Goal: Task Accomplishment & Management: Manage account settings

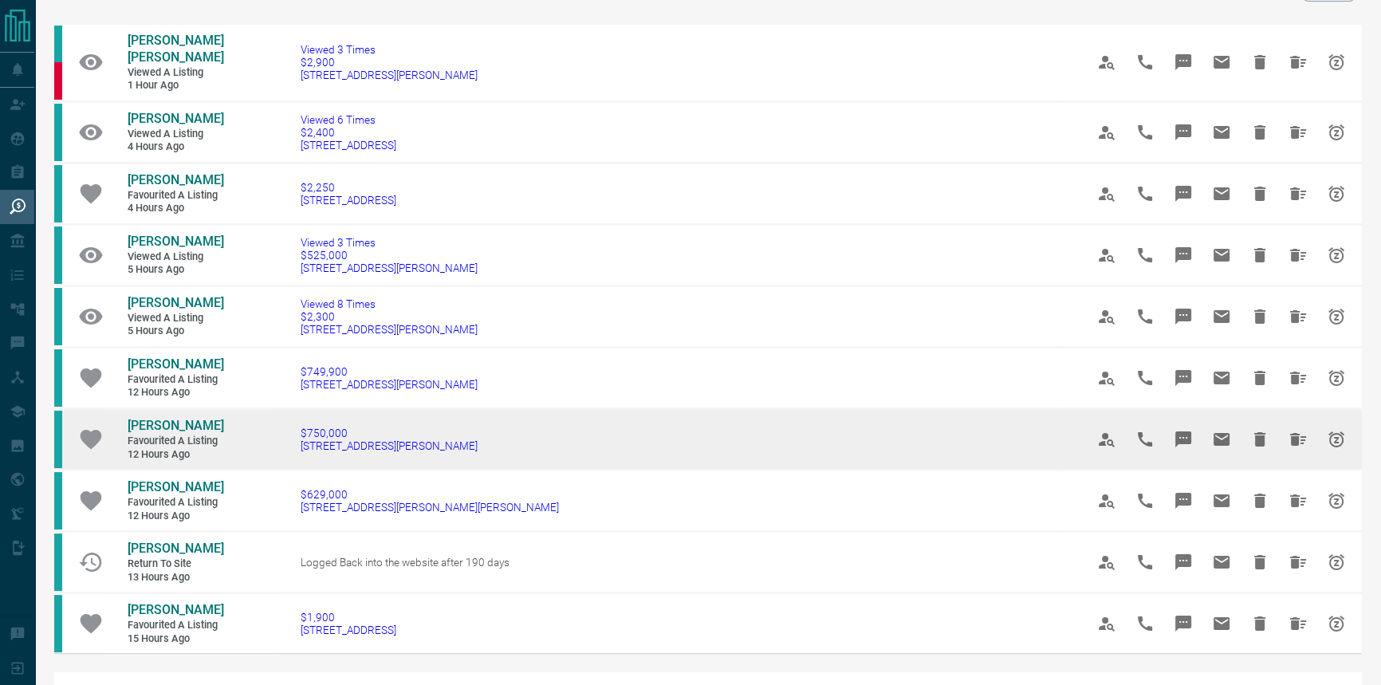
scroll to position [144, 0]
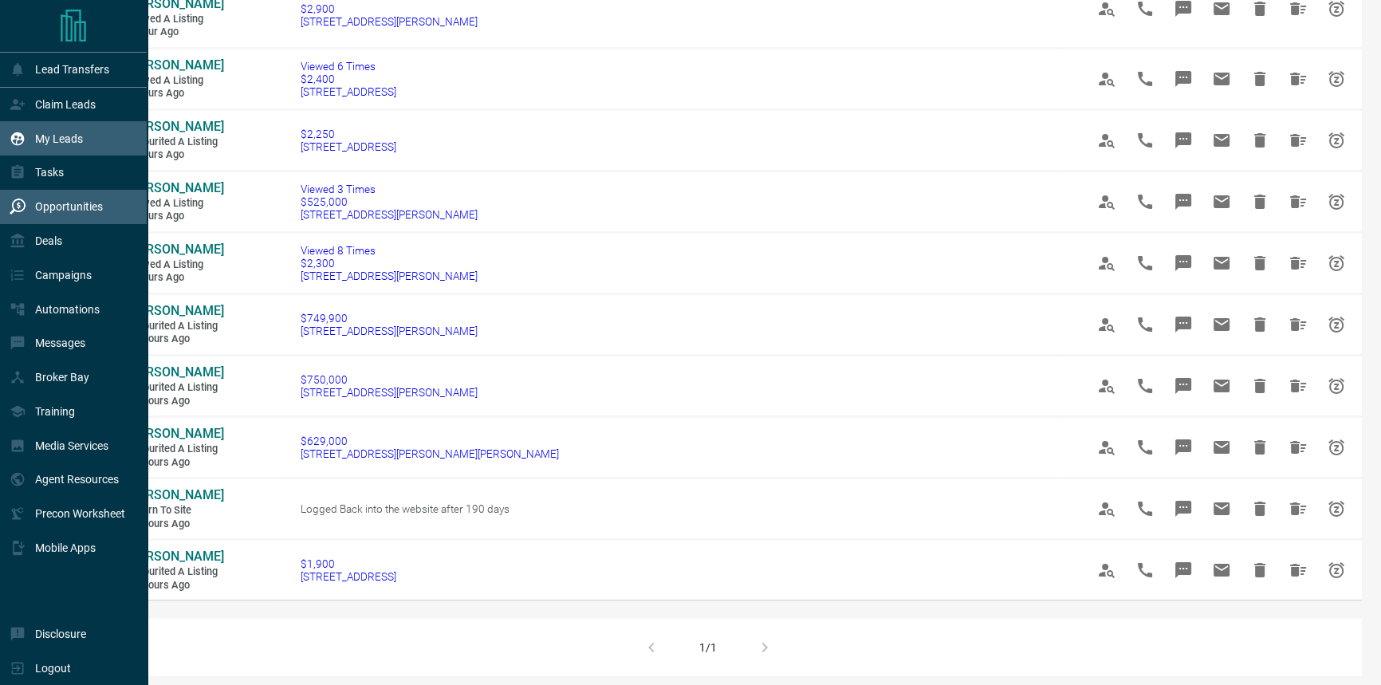
click at [76, 136] on p "My Leads" at bounding box center [59, 138] width 48 height 13
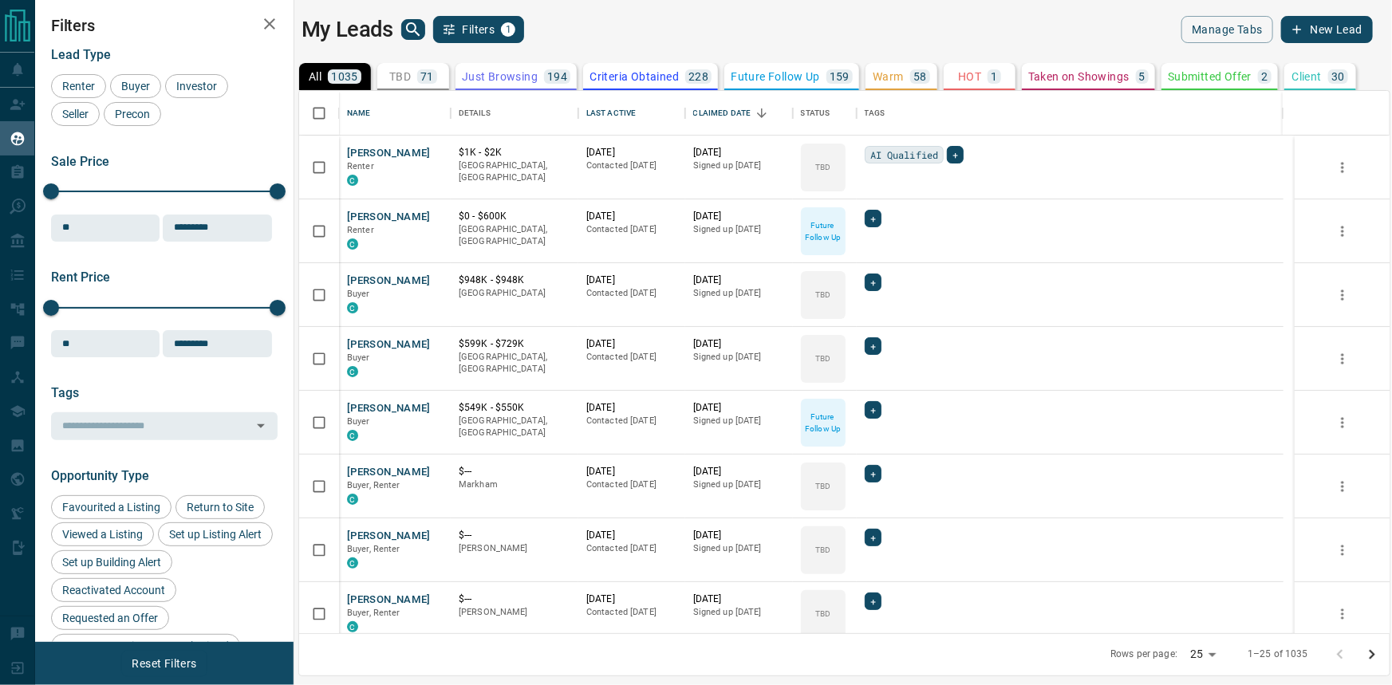
scroll to position [532, 1080]
click at [644, 106] on icon "Sort" at bounding box center [647, 113] width 14 height 14
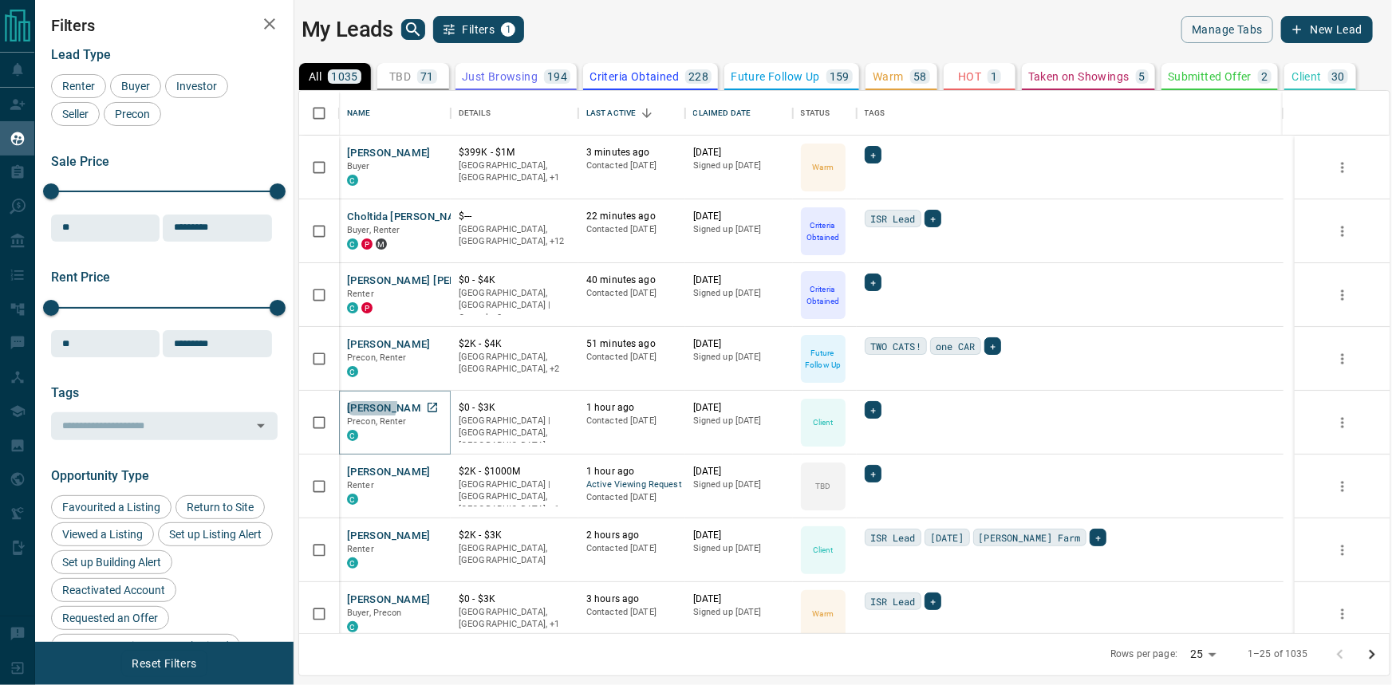
click at [366, 404] on button "[PERSON_NAME]" at bounding box center [389, 408] width 84 height 15
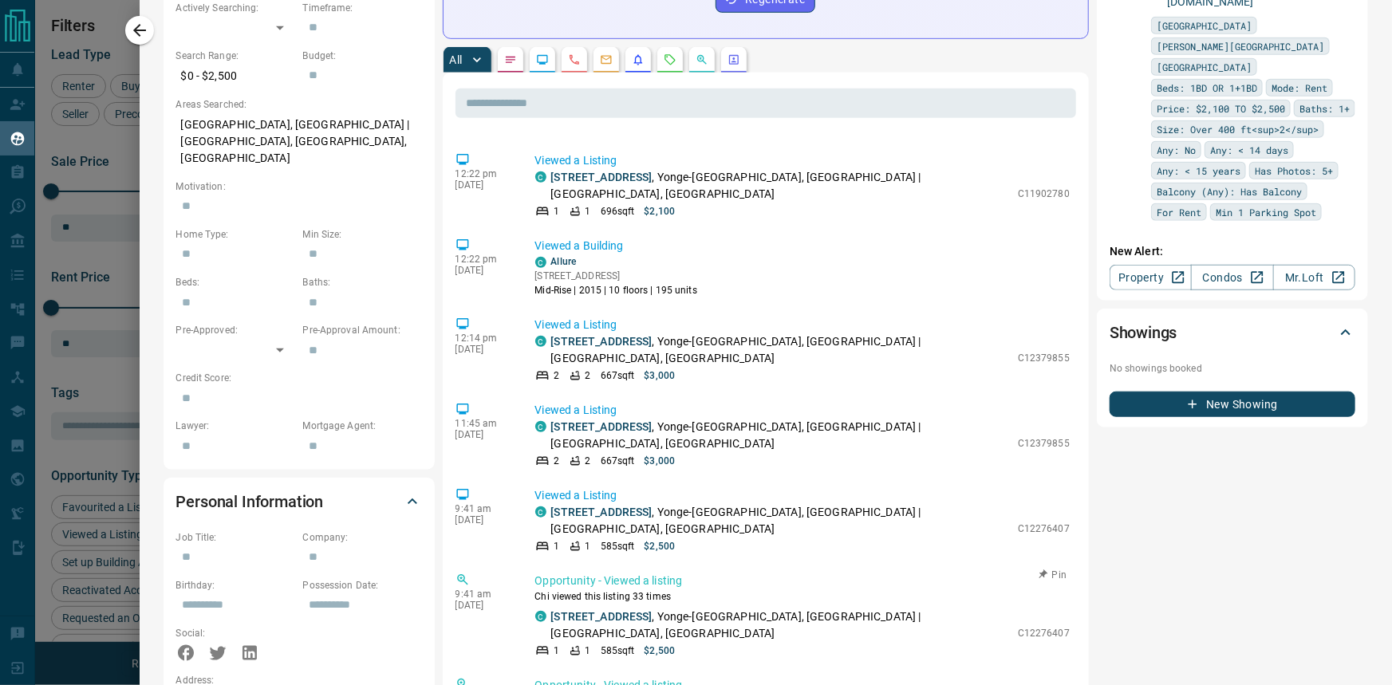
scroll to position [435, 0]
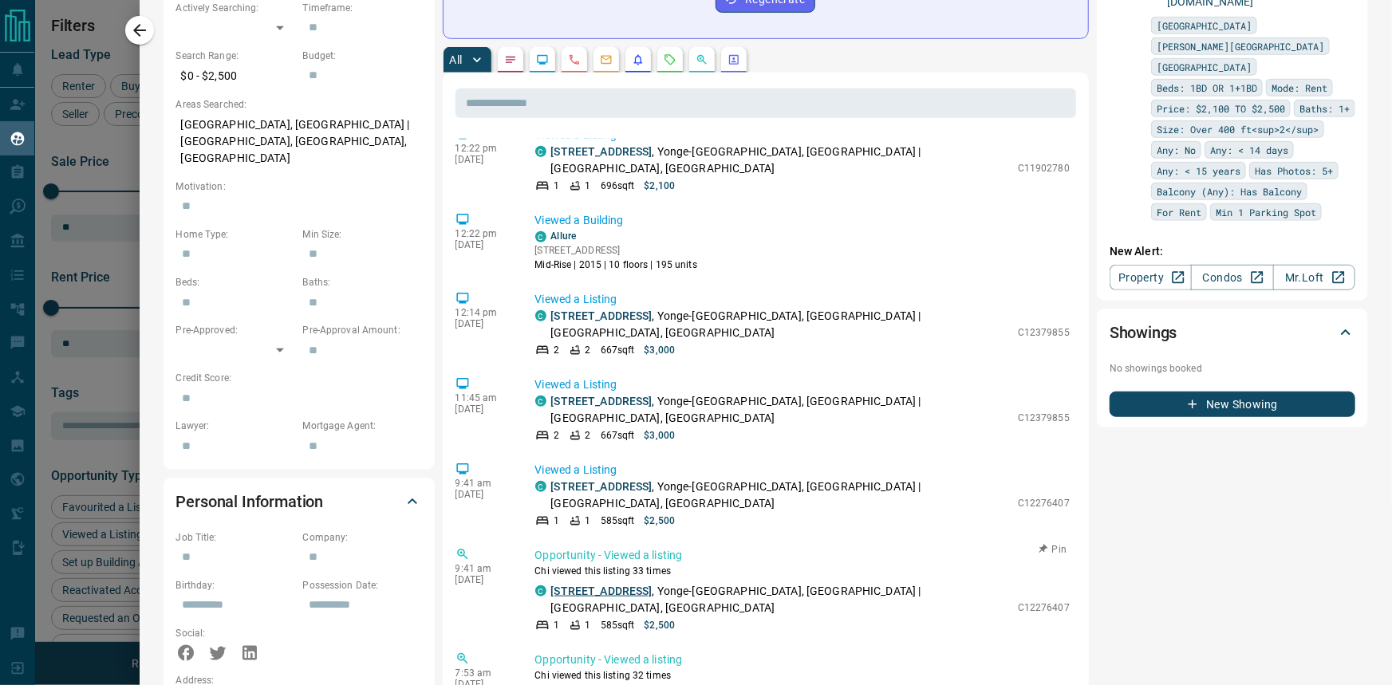
click at [652, 585] on link "[STREET_ADDRESS]" at bounding box center [601, 591] width 101 height 13
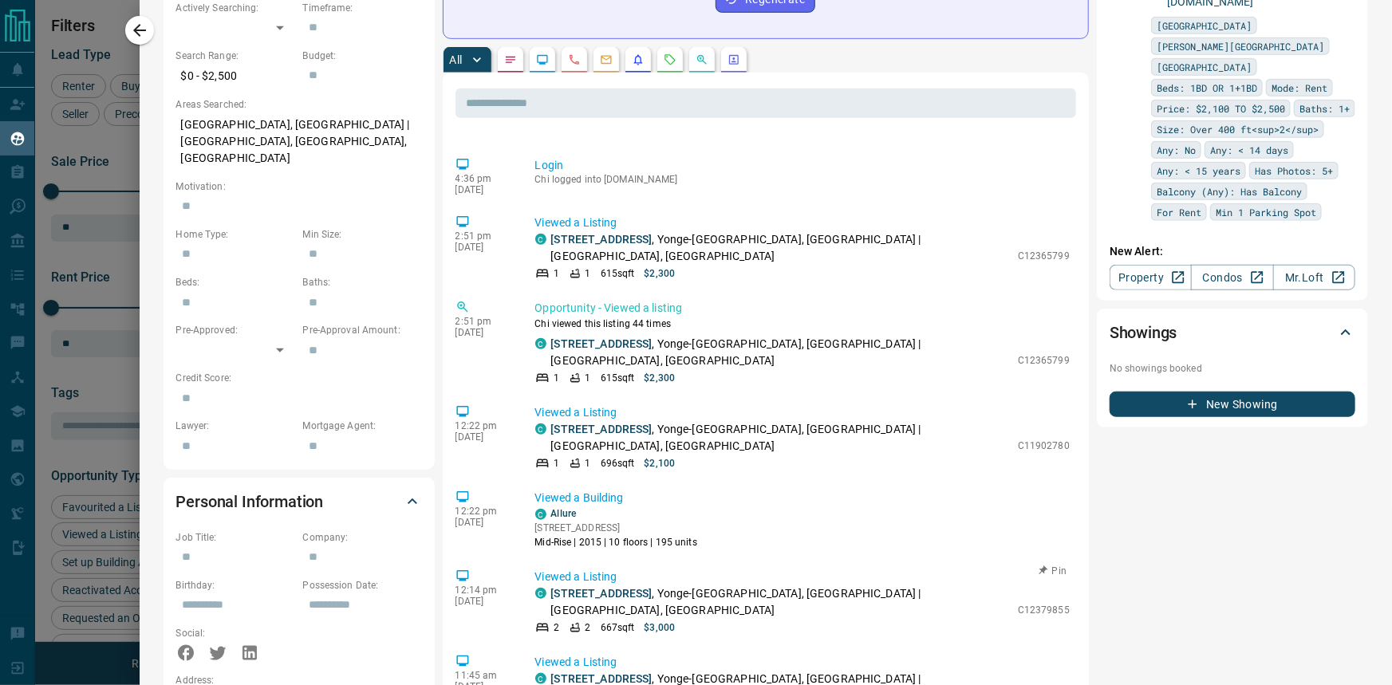
scroll to position [46, 0]
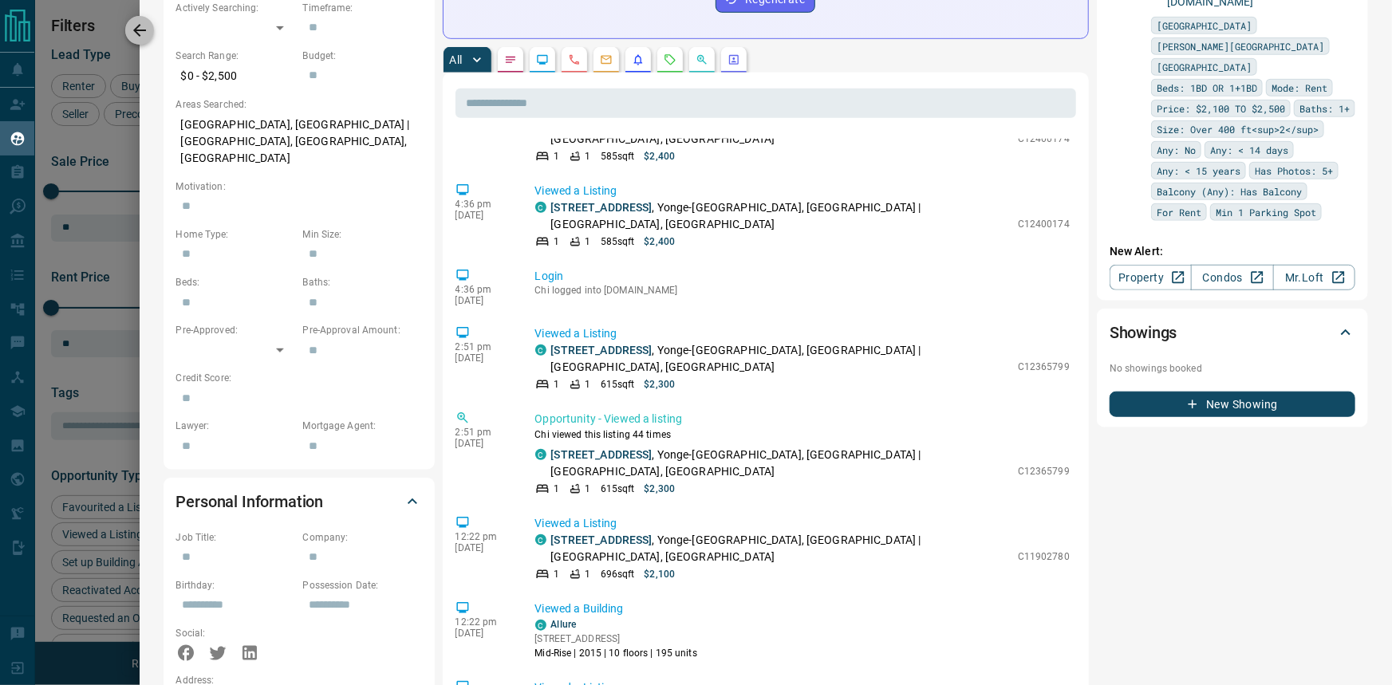
click at [142, 38] on icon "button" at bounding box center [139, 30] width 19 height 19
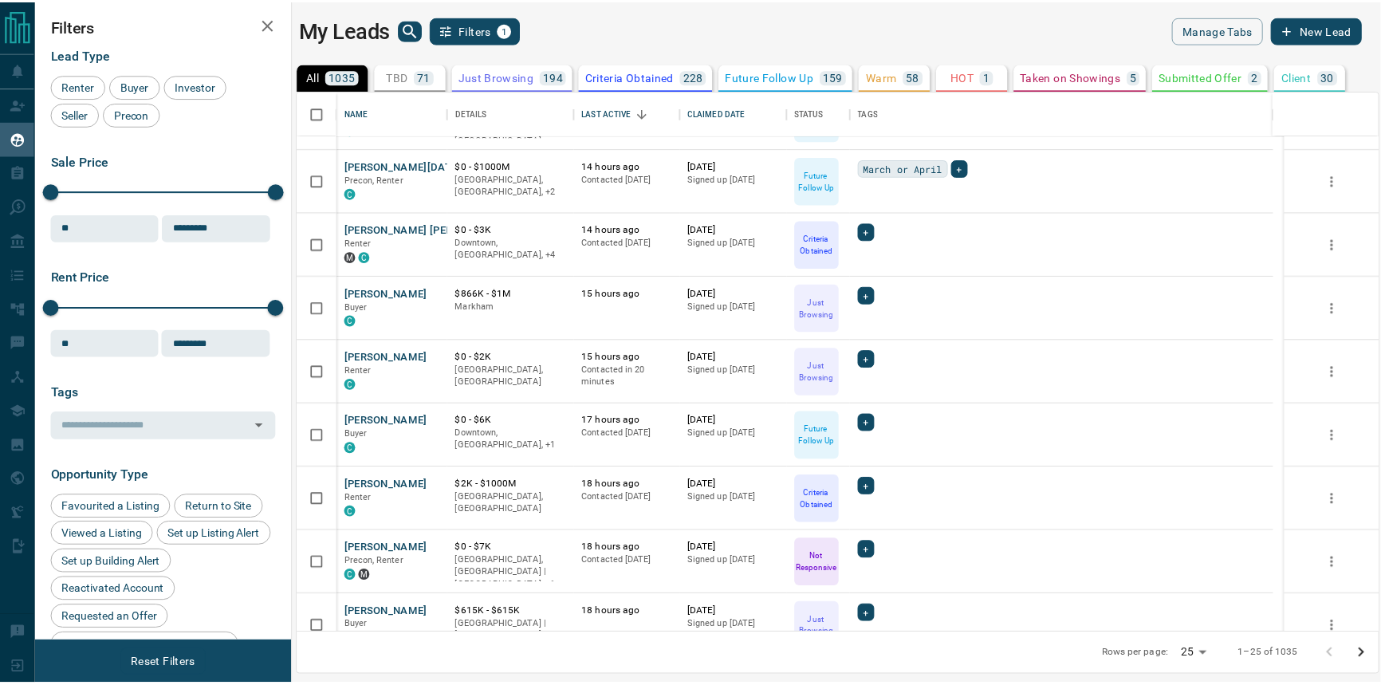
scroll to position [1097, 0]
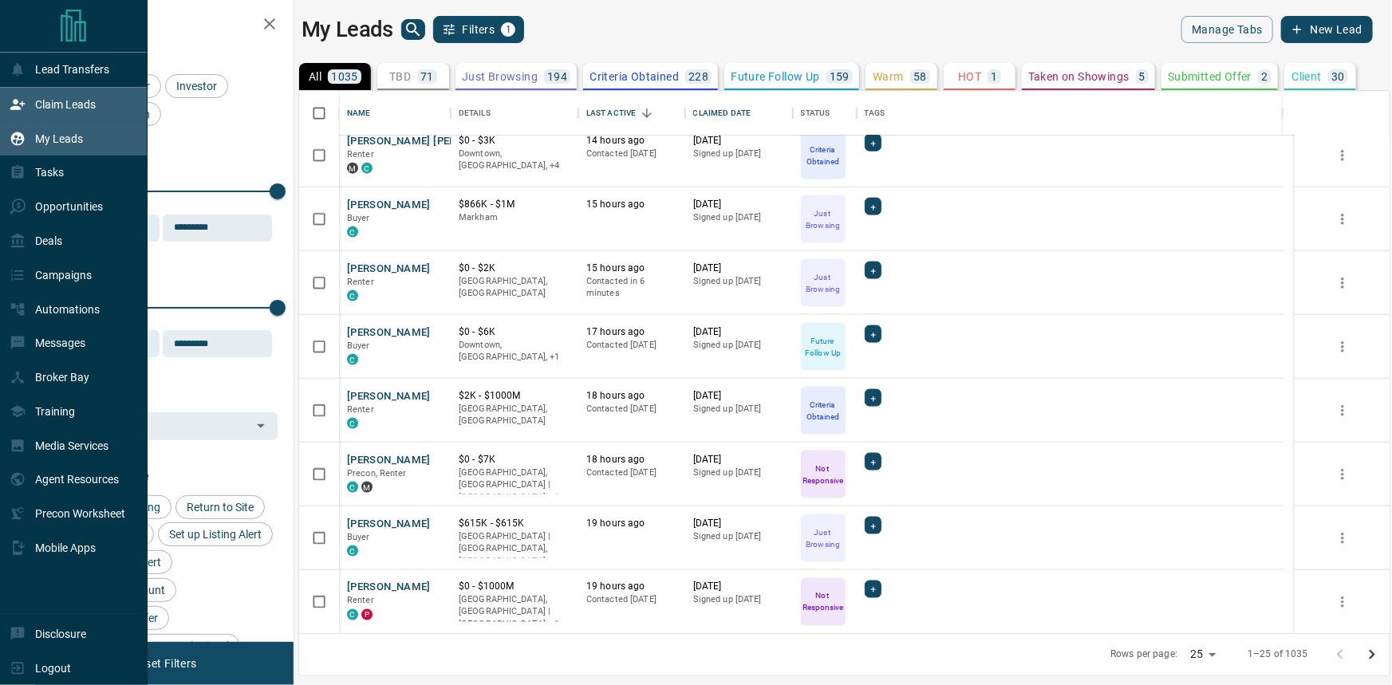
click at [36, 112] on div "Claim Leads" at bounding box center [53, 105] width 86 height 26
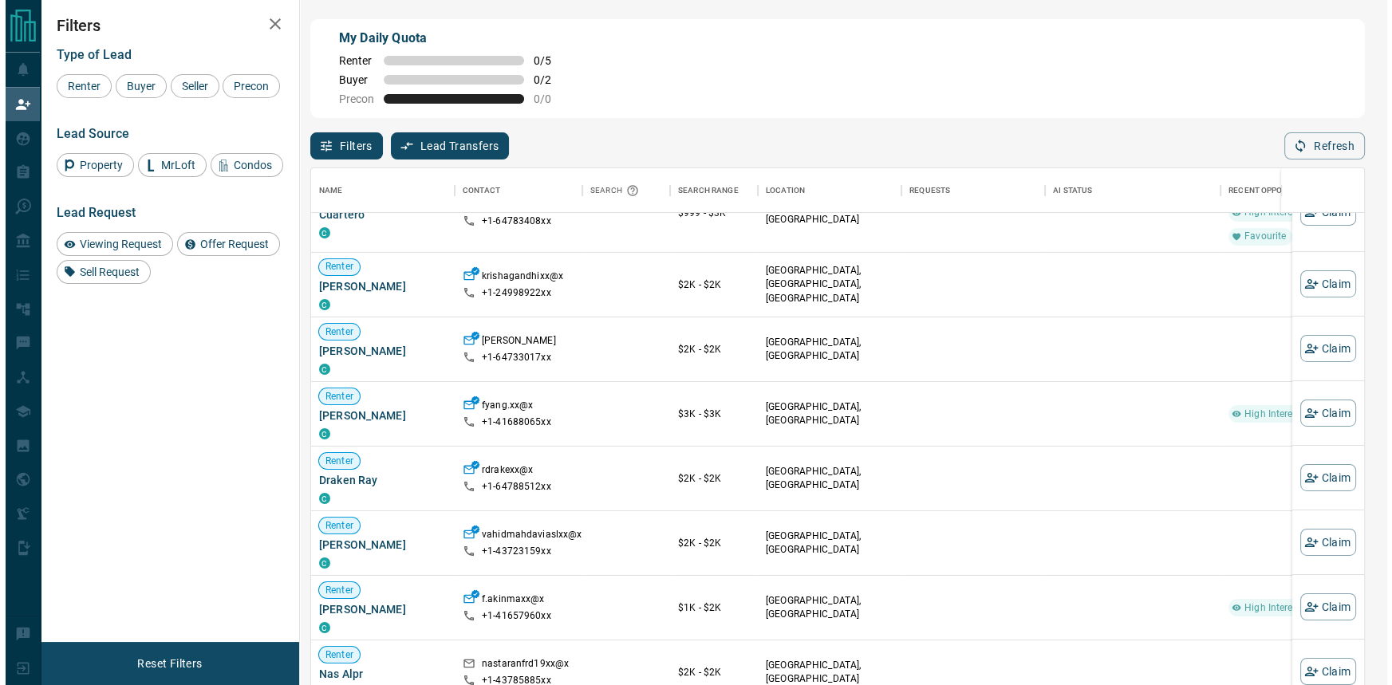
scroll to position [507, 0]
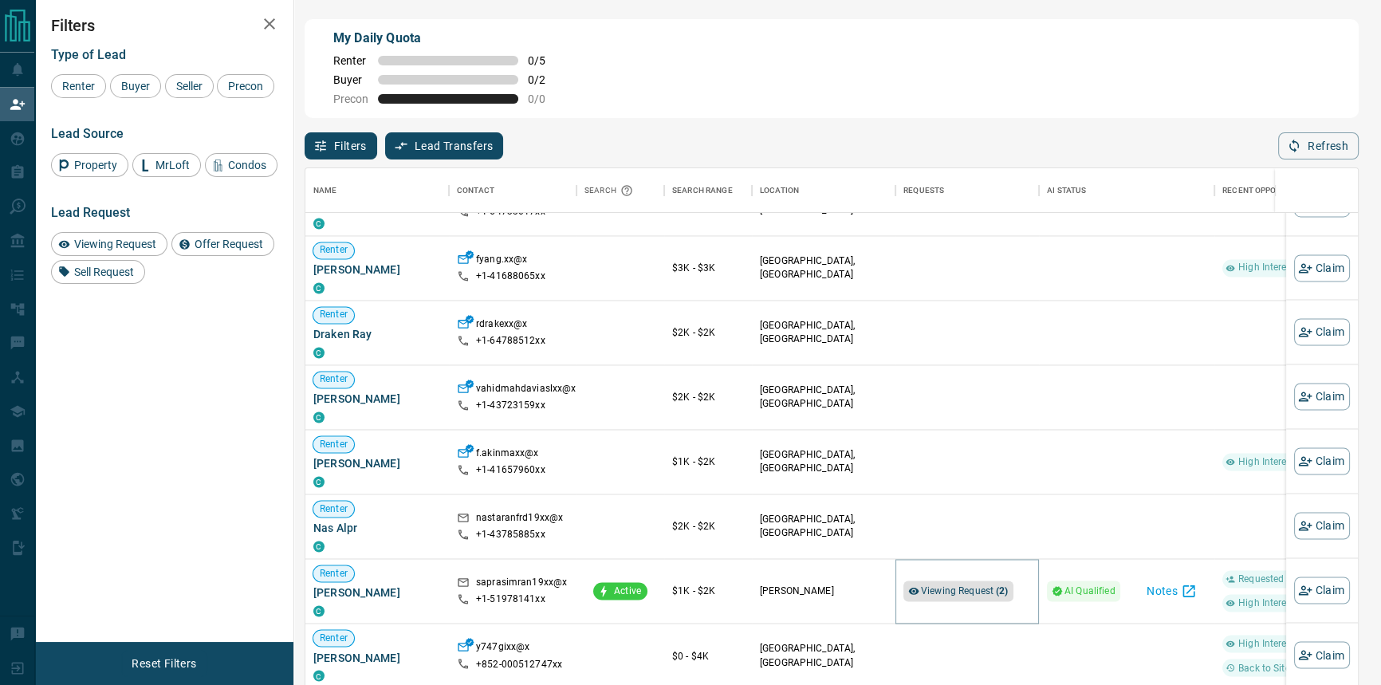
click at [971, 585] on span "Viewing Request ( 2 )" at bounding box center [965, 591] width 88 height 16
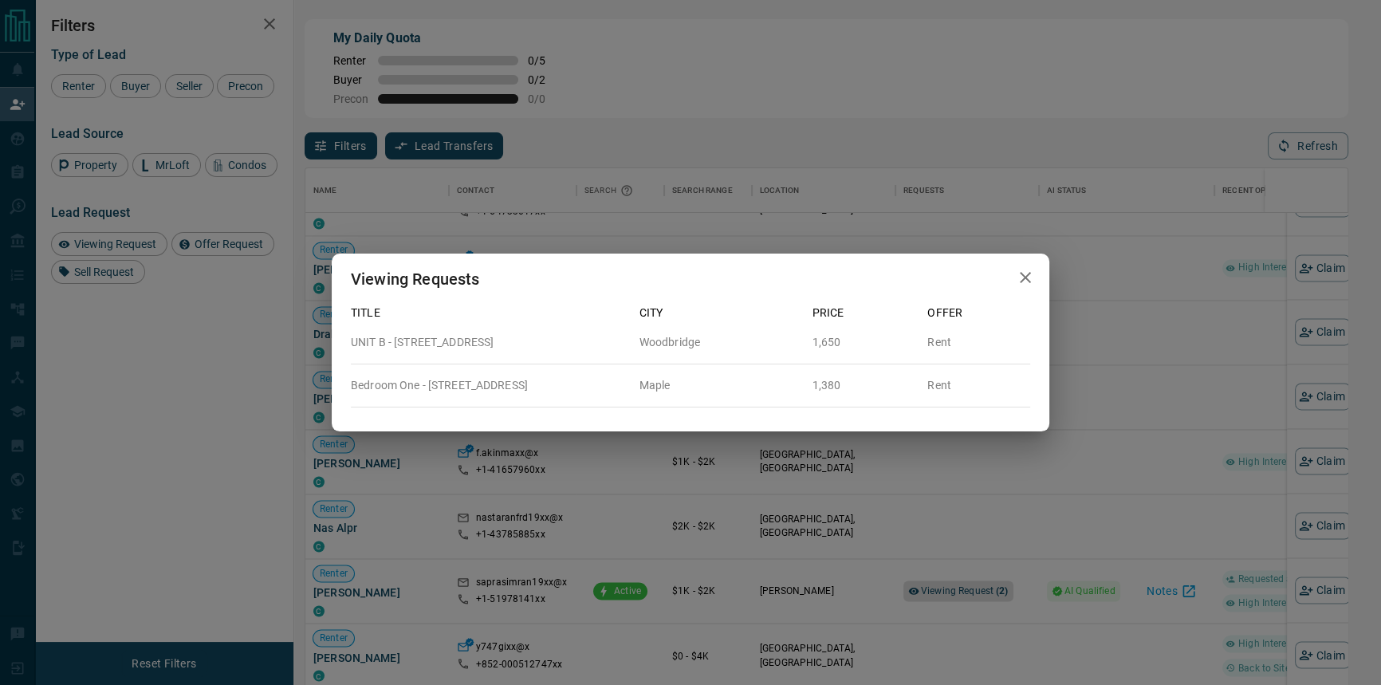
scroll to position [511, 1042]
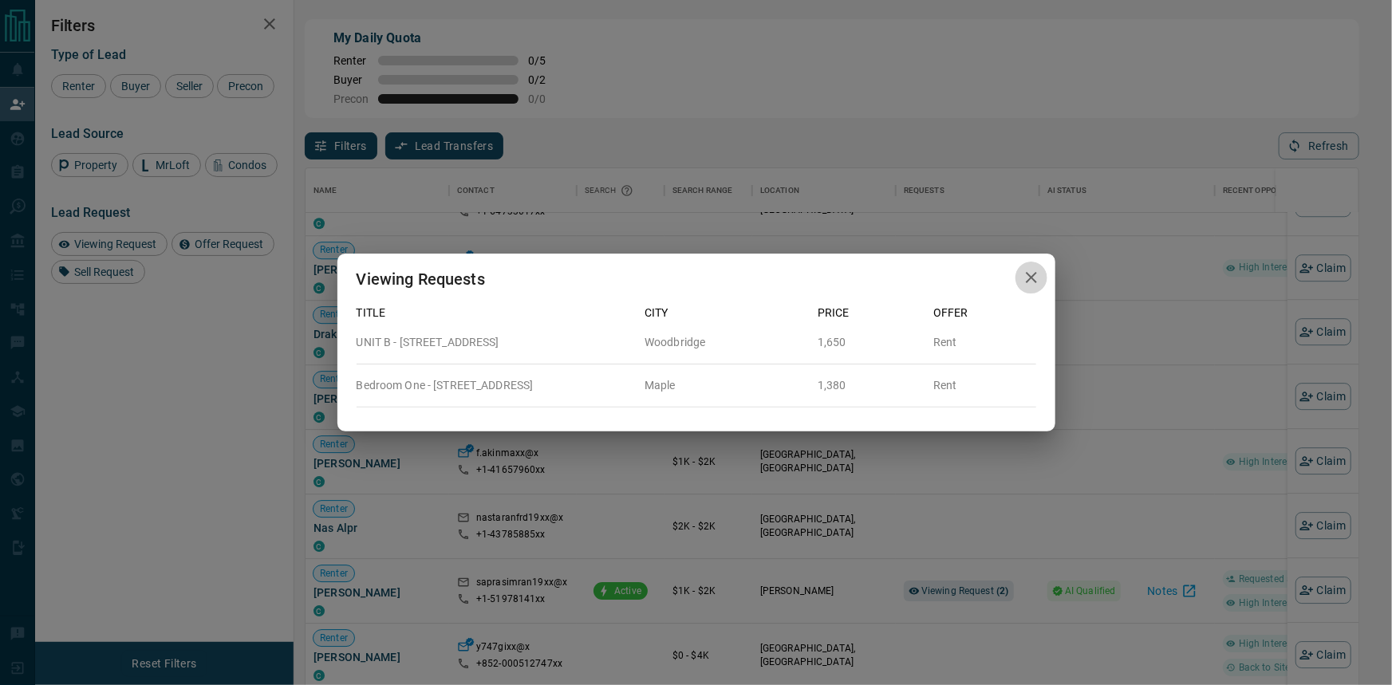
click at [1031, 277] on icon "button" at bounding box center [1031, 277] width 11 height 11
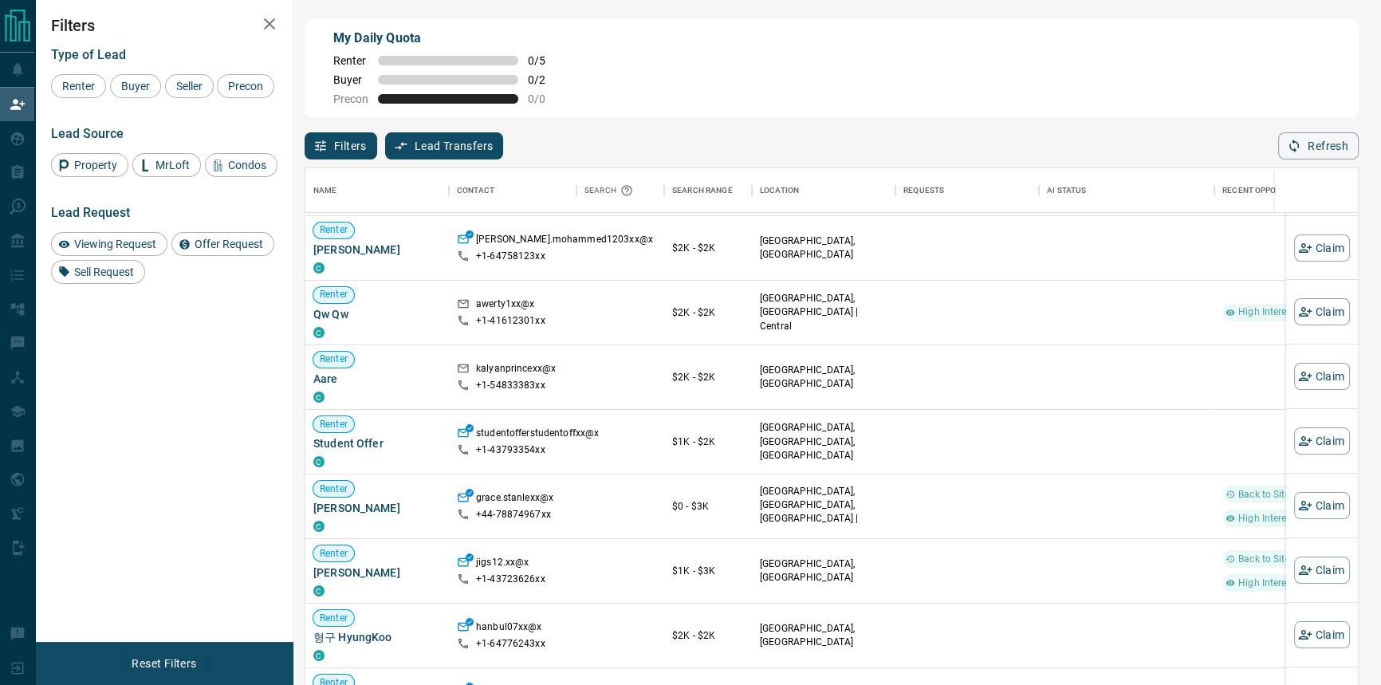
scroll to position [3827, 0]
